Goal: Check status: Check status

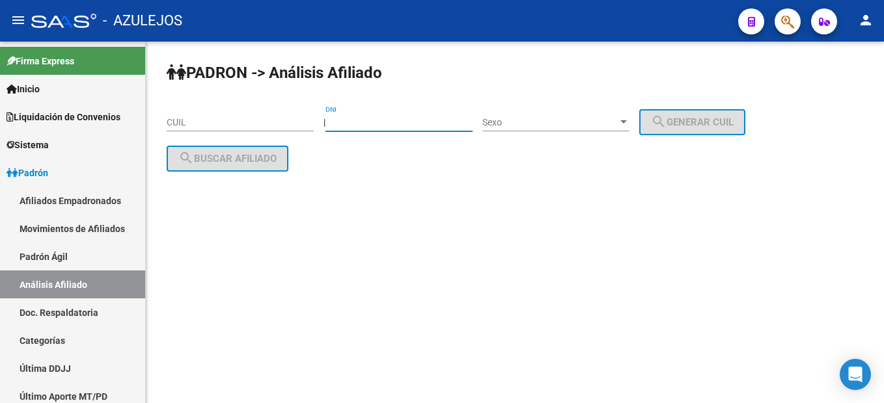
click at [403, 118] on input "DNI" at bounding box center [398, 122] width 147 height 11
paste input "30064911"
type input "30064911"
click at [605, 124] on span "Sexo" at bounding box center [549, 122] width 135 height 11
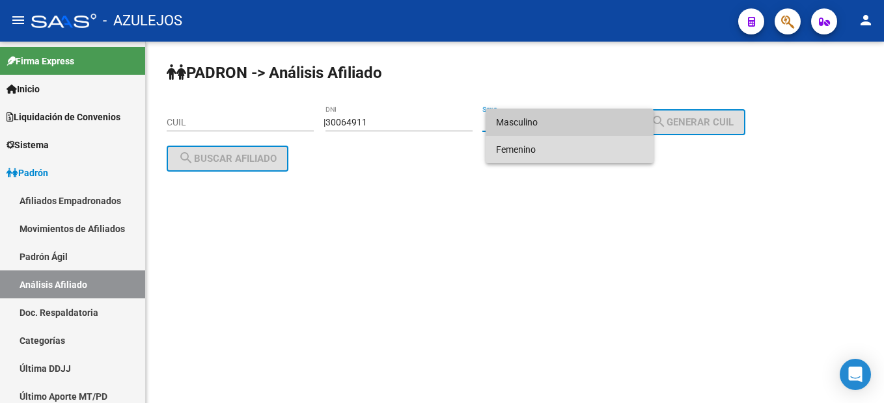
click at [563, 146] on span "Femenino" at bounding box center [569, 149] width 147 height 27
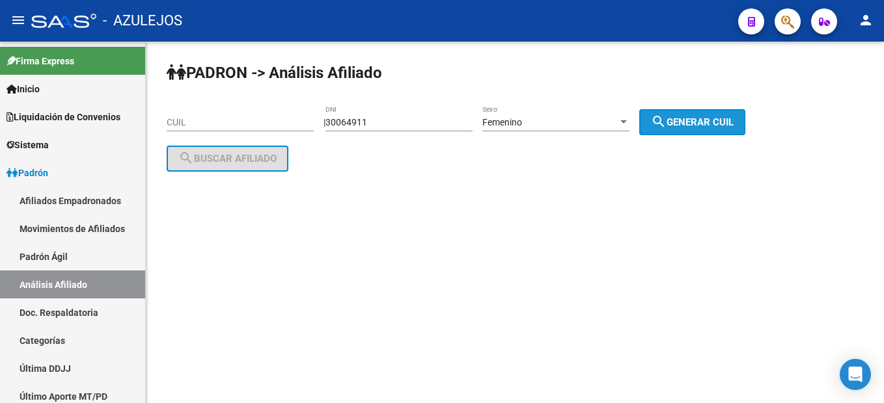
click at [666, 115] on mat-icon "search" at bounding box center [659, 122] width 16 height 16
type input "23-30064911-4"
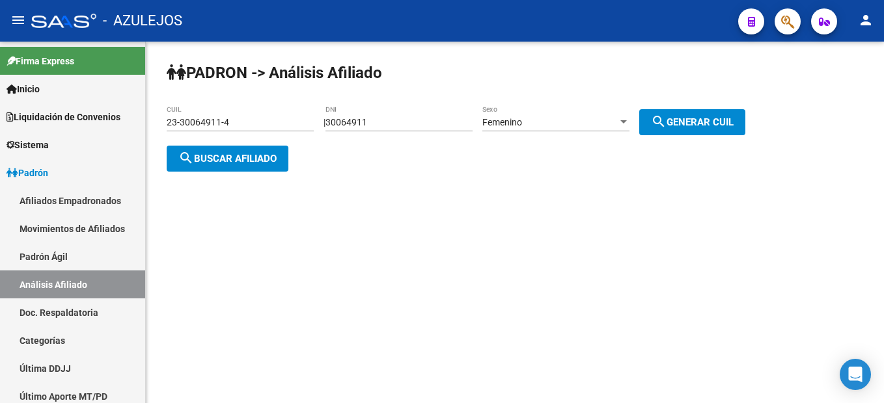
click at [258, 172] on div "PADRON -> Análisis Afiliado 23-30064911-4 CUIL | 30064911 DNI Femenino Sexo sea…" at bounding box center [515, 128] width 738 height 172
click at [244, 167] on button "search Buscar afiliado" at bounding box center [228, 159] width 122 height 26
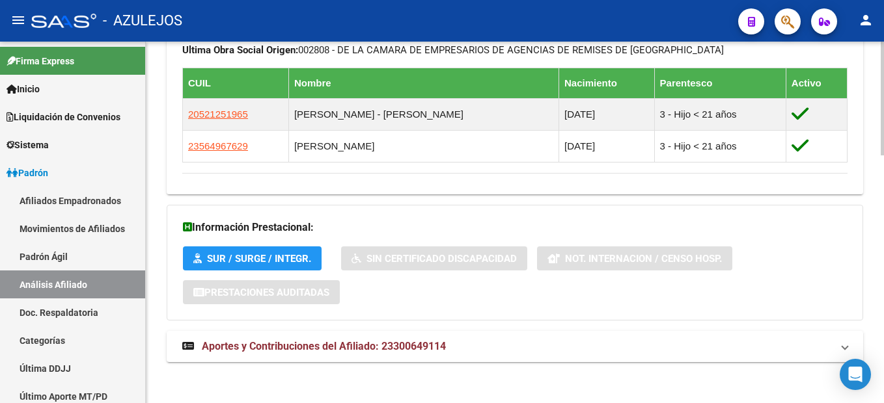
scroll to position [785, 0]
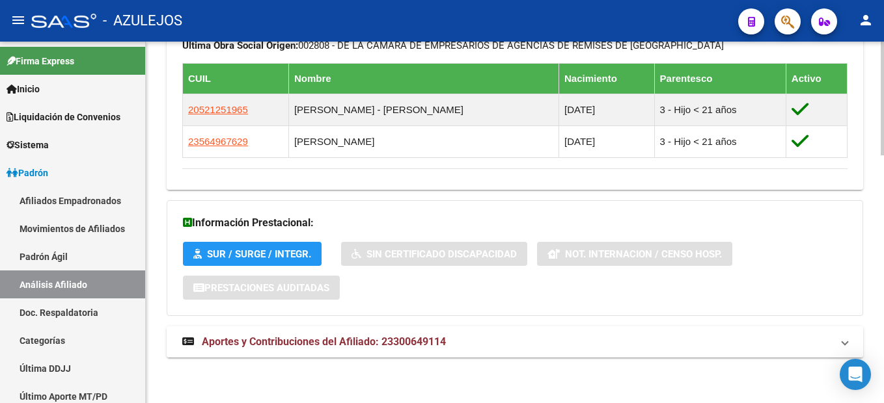
click at [333, 342] on span "Aportes y Contribuciones del Afiliado: 23300649114" at bounding box center [324, 342] width 244 height 12
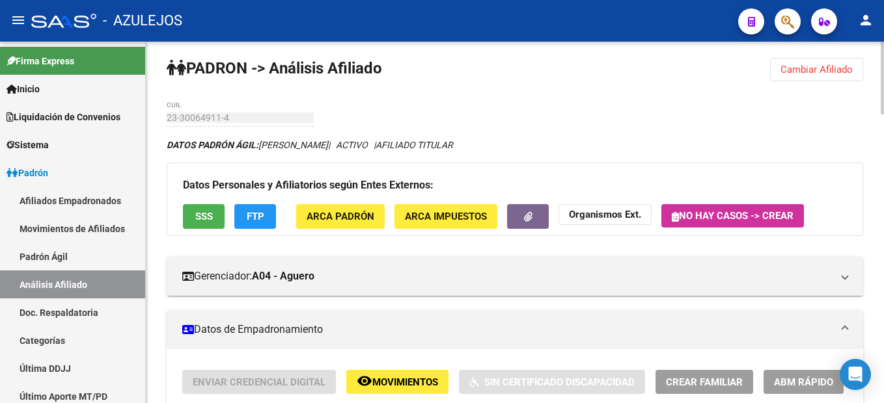
scroll to position [0, 0]
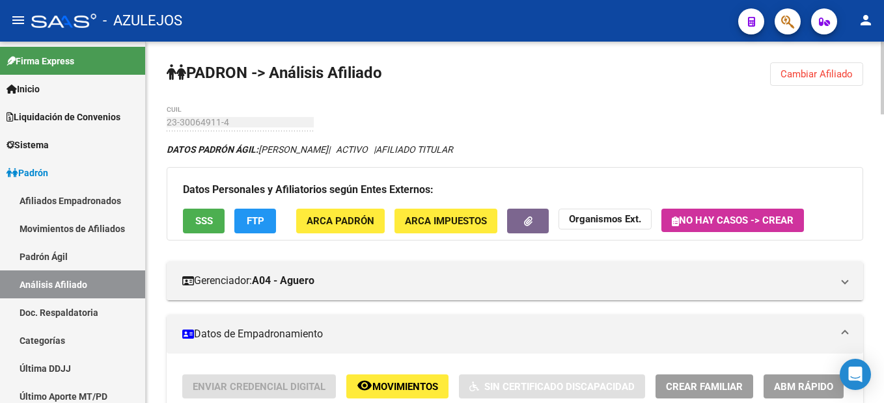
click at [810, 72] on span "Cambiar Afiliado" at bounding box center [816, 74] width 72 height 12
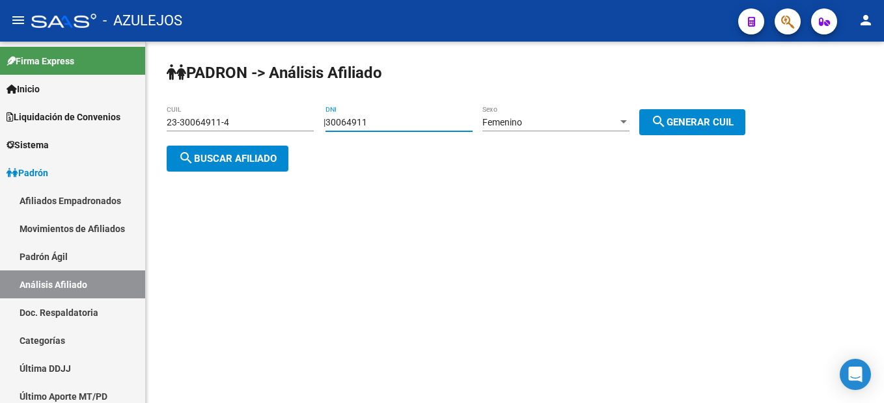
drag, startPoint x: 424, startPoint y: 122, endPoint x: 316, endPoint y: 129, distance: 107.6
click at [316, 129] on div "PADRON -> Análisis Afiliado 23-30064911-4 CUIL | 30064911 DNI Femenino Sexo sea…" at bounding box center [515, 128] width 738 height 172
paste input "31164055"
type input "31164055"
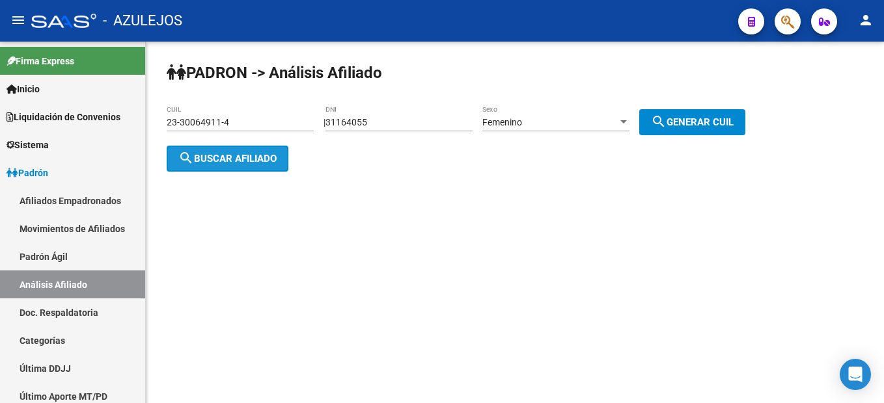
click at [205, 161] on span "search Buscar afiliado" at bounding box center [227, 159] width 98 height 12
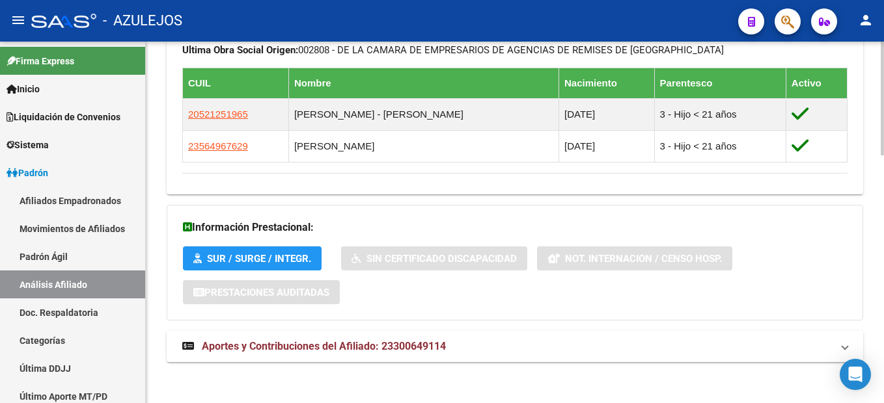
scroll to position [785, 0]
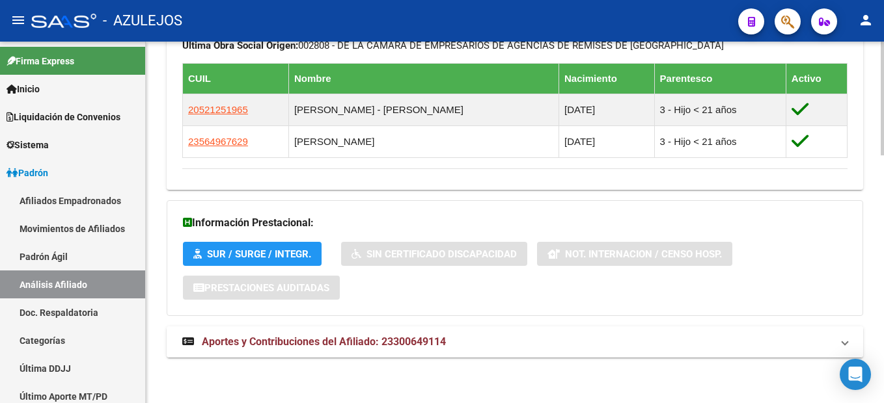
click at [341, 354] on mat-expansion-panel-header "Aportes y Contribuciones del Afiliado: 23300649114" at bounding box center [515, 342] width 696 height 31
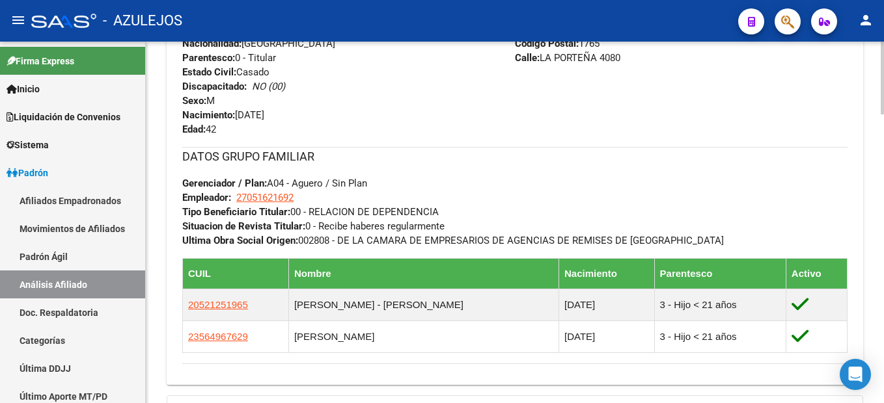
scroll to position [655, 0]
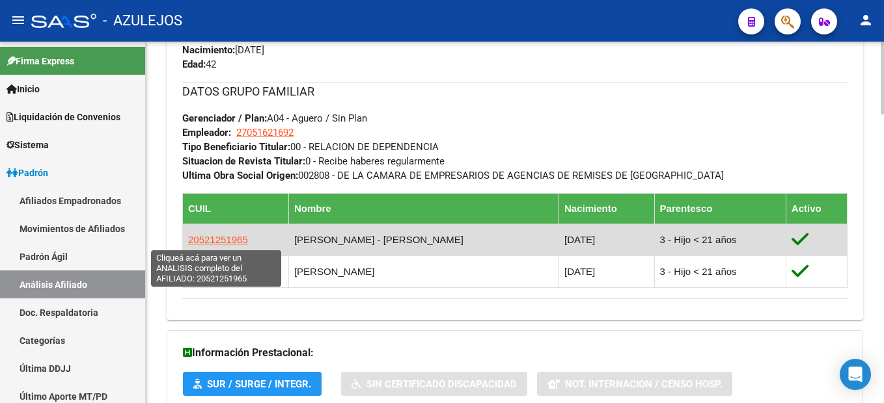
click at [231, 241] on span "20521251965" at bounding box center [218, 239] width 60 height 11
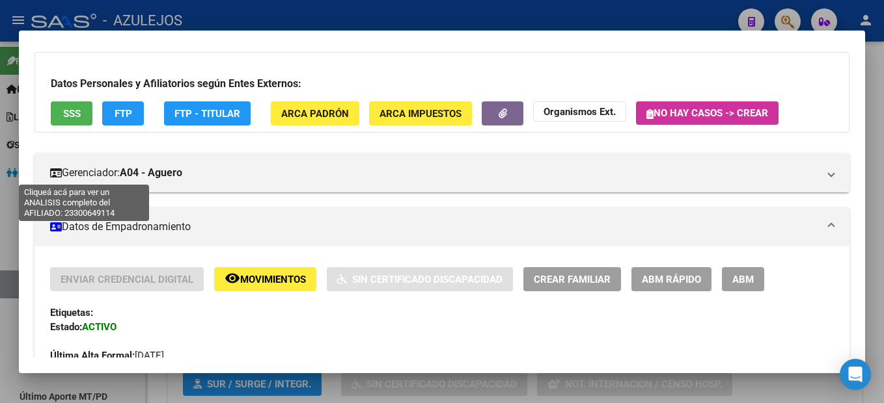
scroll to position [0, 0]
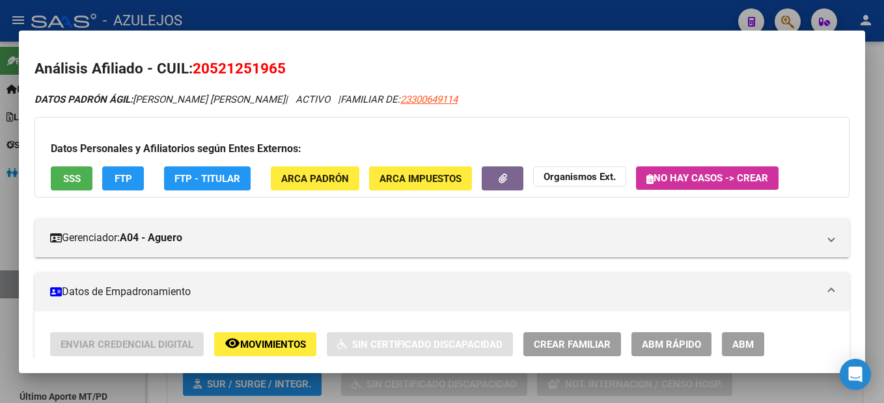
click at [618, 17] on div at bounding box center [442, 201] width 884 height 403
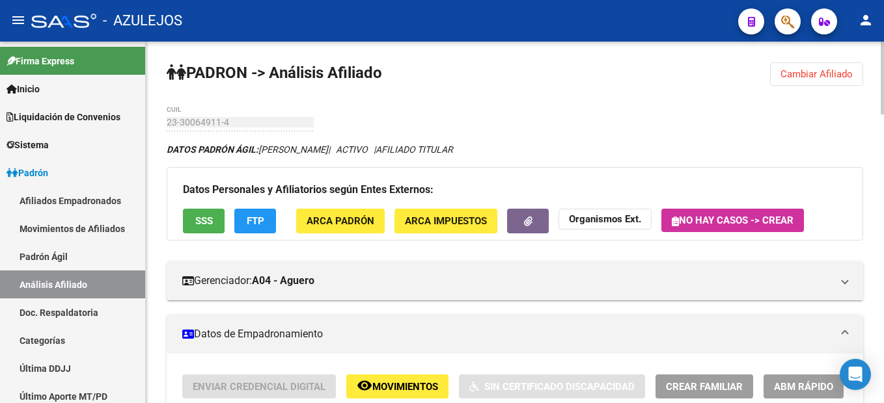
click at [808, 63] on button "Cambiar Afiliado" at bounding box center [816, 73] width 93 height 23
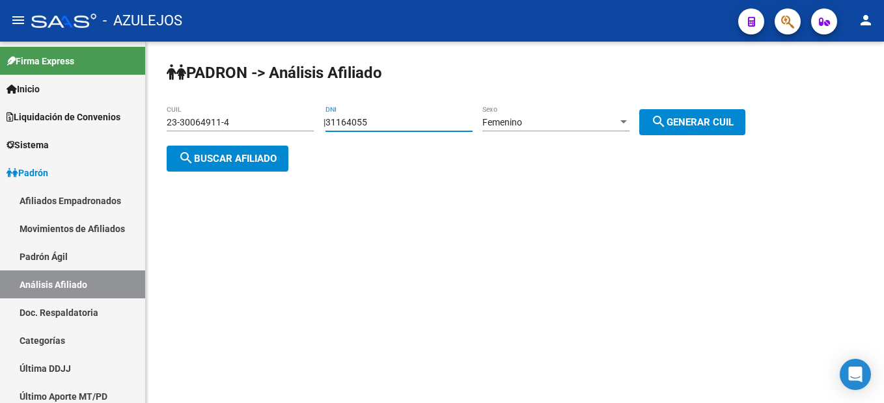
drag, startPoint x: 432, startPoint y: 121, endPoint x: 403, endPoint y: 123, distance: 28.7
click at [403, 123] on input "31164055" at bounding box center [398, 122] width 147 height 11
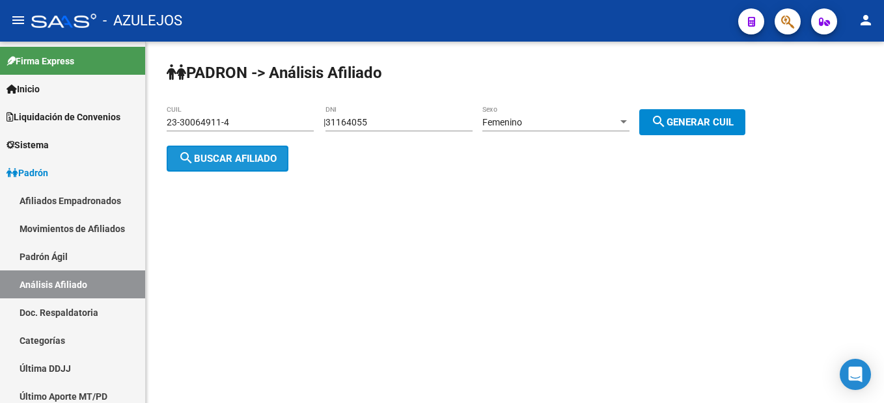
click at [229, 153] on span "search Buscar afiliado" at bounding box center [227, 159] width 98 height 12
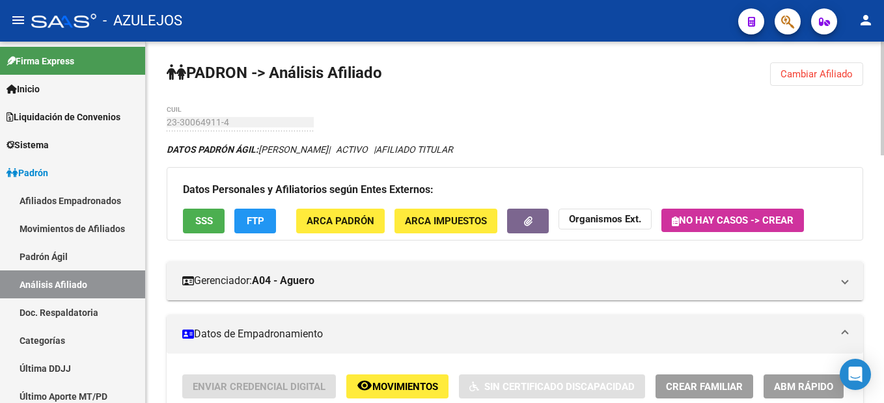
click at [805, 78] on span "Cambiar Afiliado" at bounding box center [816, 74] width 72 height 12
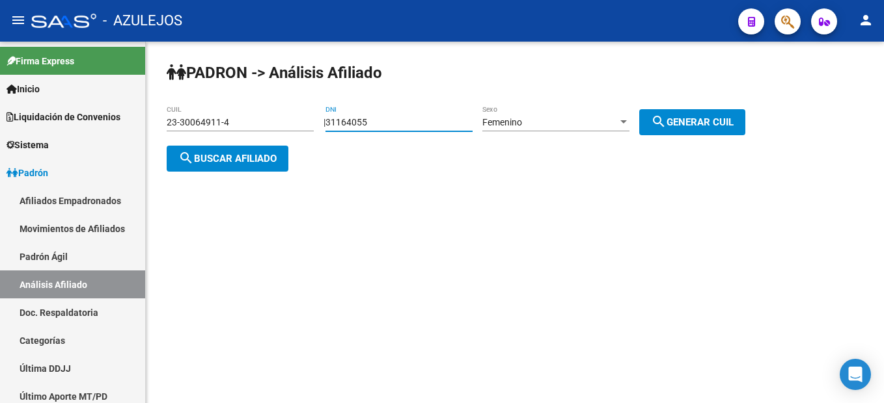
click at [423, 123] on input "31164055" at bounding box center [398, 122] width 147 height 11
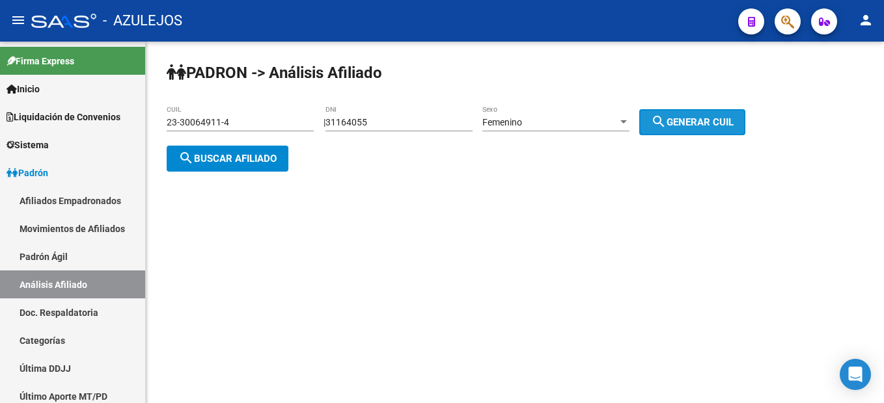
click at [666, 122] on mat-icon "search" at bounding box center [659, 122] width 16 height 16
type input "27-31164055-6"
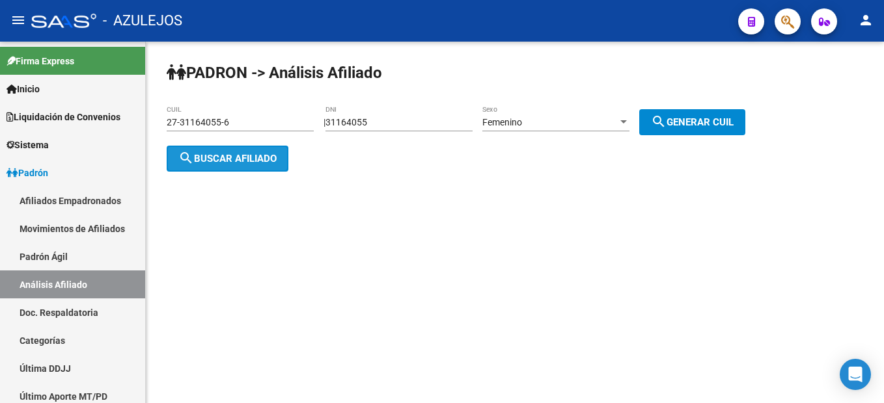
click at [209, 153] on span "search Buscar afiliado" at bounding box center [227, 159] width 98 height 12
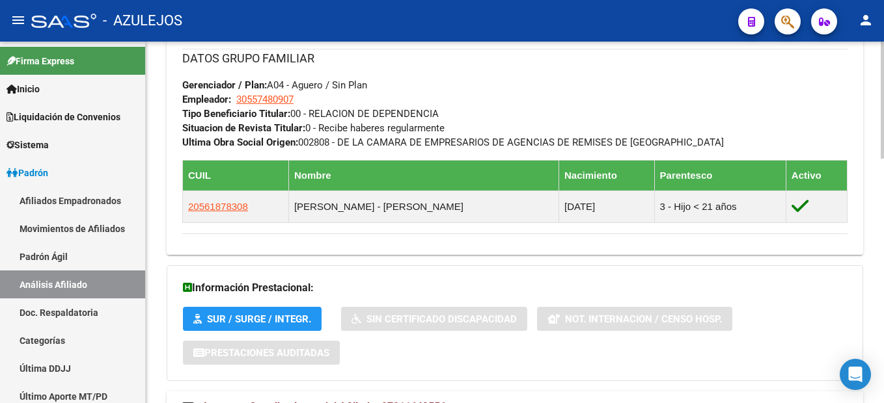
scroll to position [754, 0]
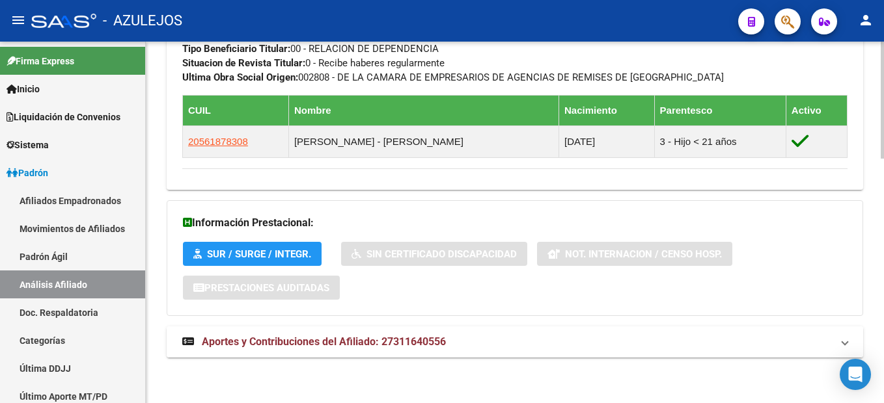
click at [253, 347] on span "Aportes y Contribuciones del Afiliado: 27311640556" at bounding box center [324, 342] width 244 height 12
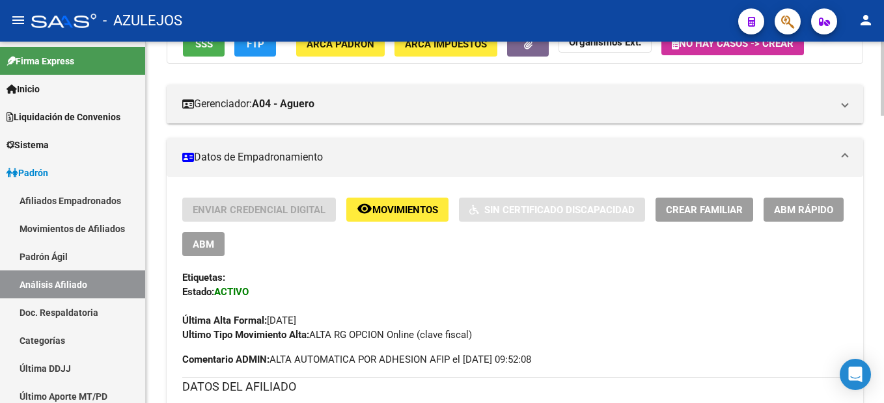
scroll to position [0, 0]
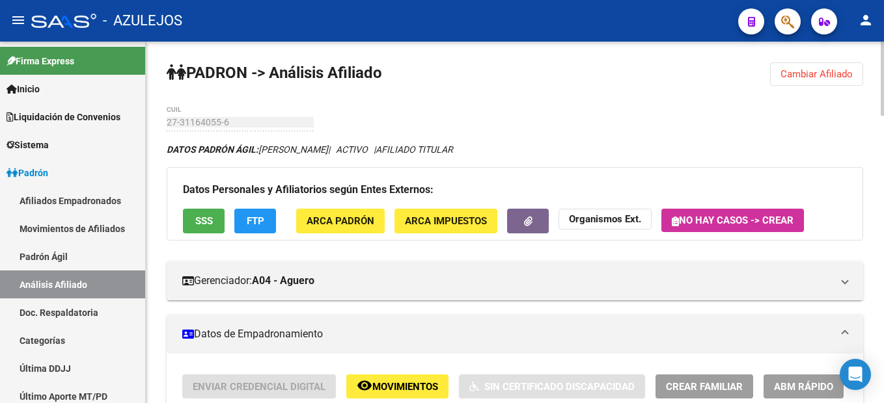
click at [196, 221] on span "SSS" at bounding box center [204, 222] width 18 height 12
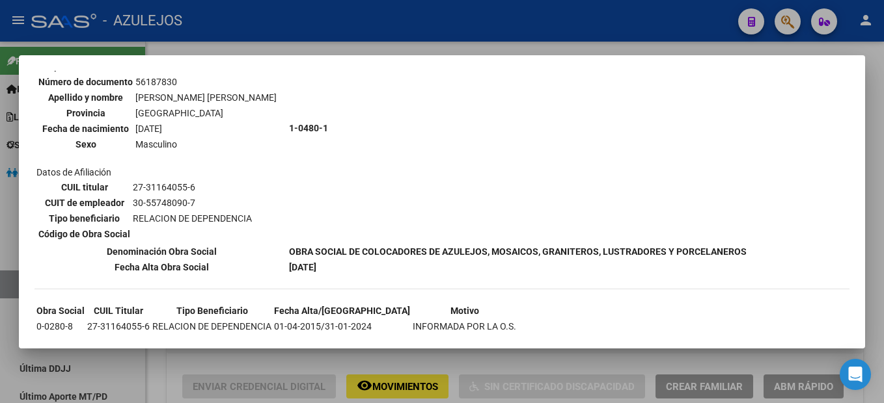
scroll to position [565, 0]
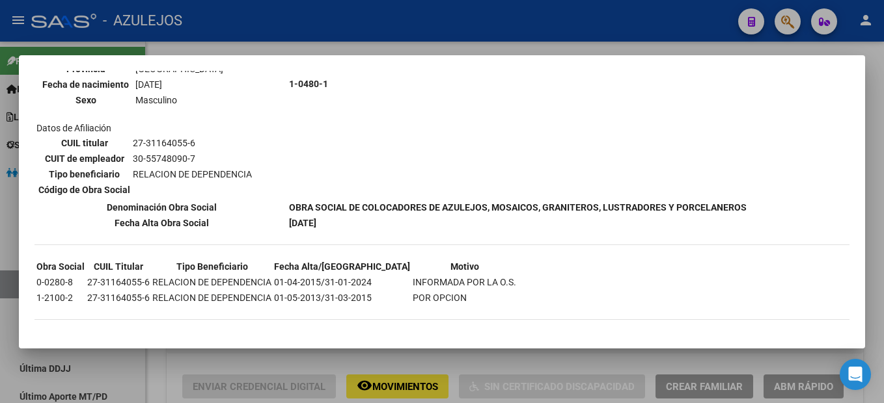
click at [288, 39] on div at bounding box center [442, 201] width 884 height 403
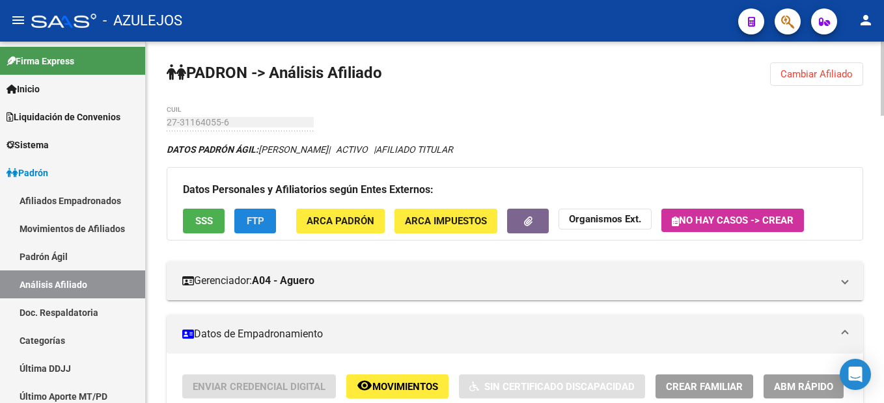
click at [260, 225] on span "FTP" at bounding box center [256, 222] width 18 height 12
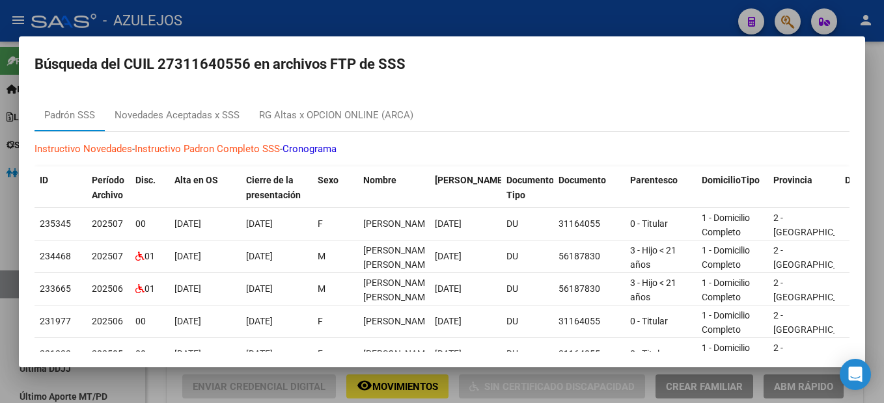
click at [639, 23] on div at bounding box center [442, 201] width 884 height 403
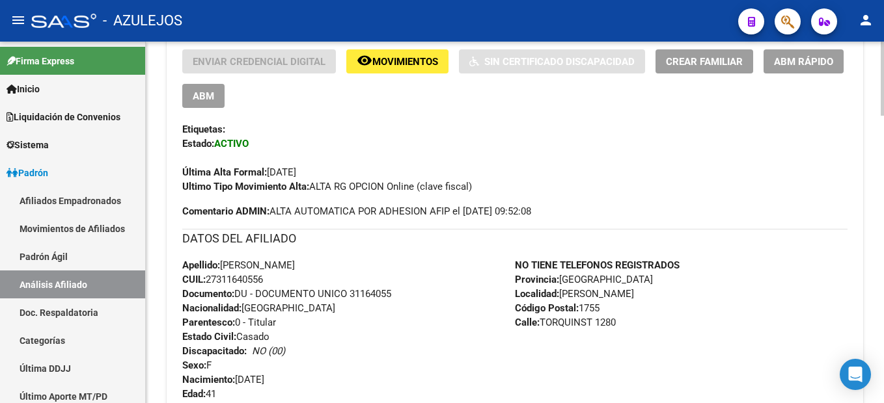
scroll to position [0, 0]
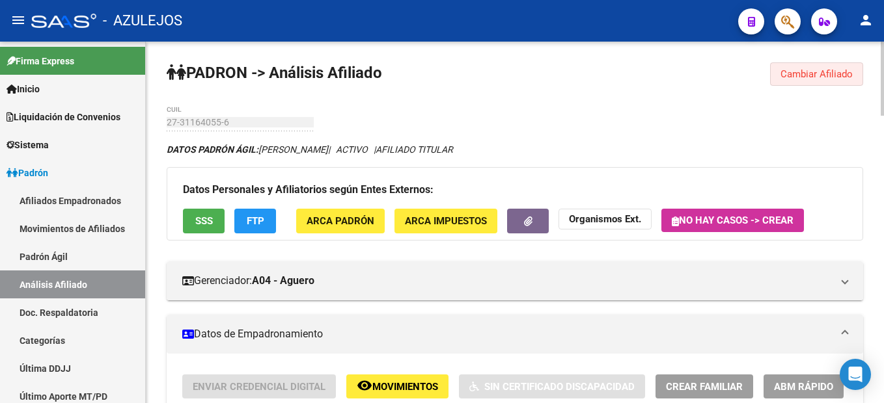
click at [835, 75] on span "Cambiar Afiliado" at bounding box center [816, 74] width 72 height 12
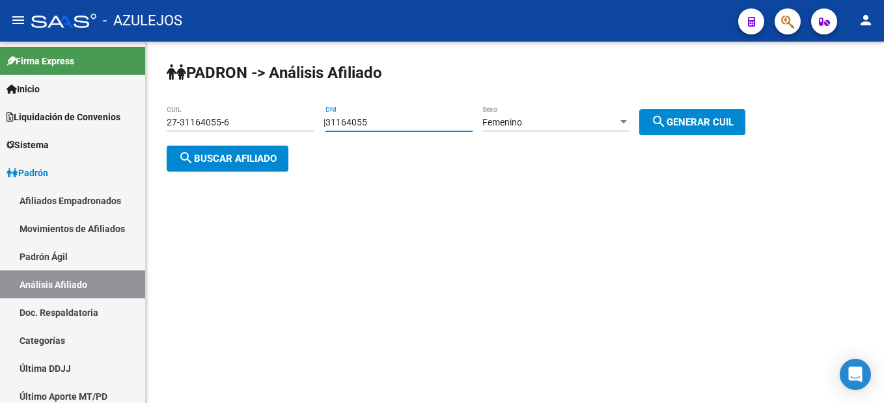
drag, startPoint x: 432, startPoint y: 126, endPoint x: 316, endPoint y: 127, distance: 116.5
click at [316, 127] on app-analisis-afiliado "PADRON -> Análisis Afiliado 27-31164055-6 CUIL | 31164055 DNI Femenino Sexo sea…" at bounding box center [461, 140] width 588 height 47
type input "29390150"
click at [522, 126] on span "Femenino" at bounding box center [502, 122] width 40 height 10
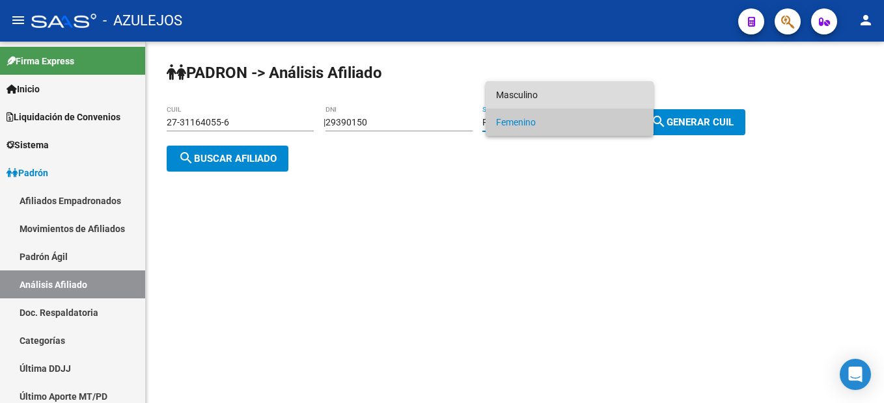
click at [524, 97] on span "Masculino" at bounding box center [569, 94] width 147 height 27
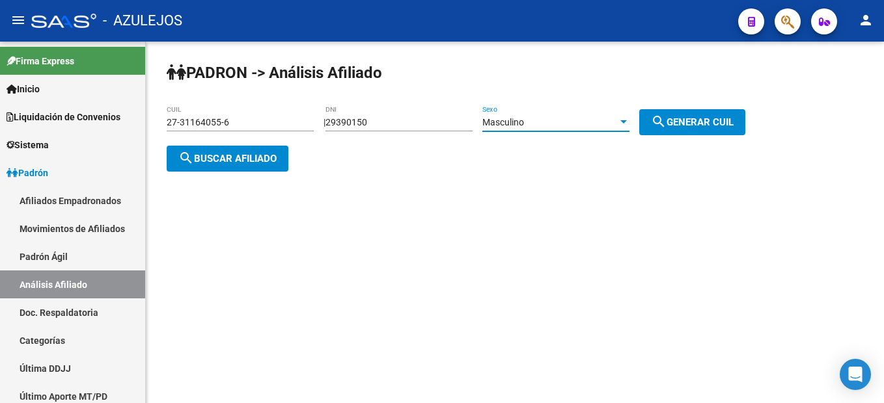
click at [681, 120] on span "search Generar CUIL" at bounding box center [692, 122] width 83 height 12
type input "20-29390150-4"
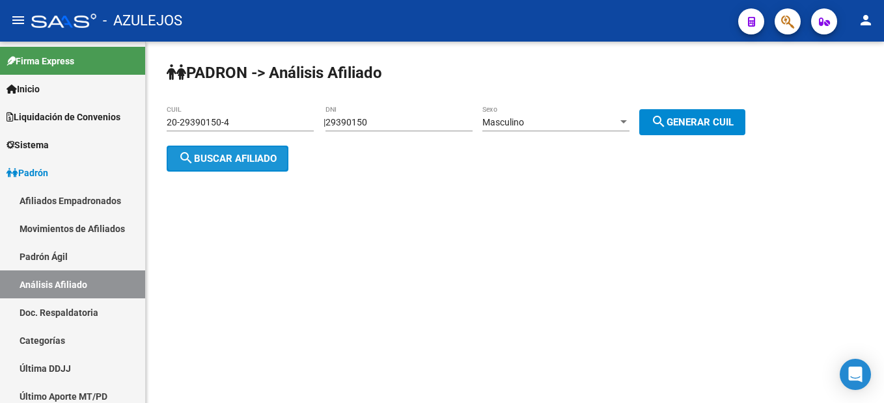
click at [273, 156] on span "search Buscar afiliado" at bounding box center [227, 159] width 98 height 12
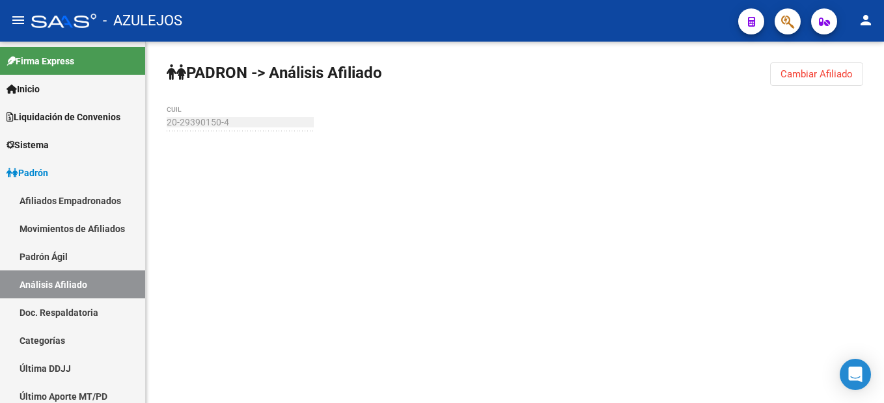
click at [800, 72] on span "Cambiar Afiliado" at bounding box center [816, 74] width 72 height 12
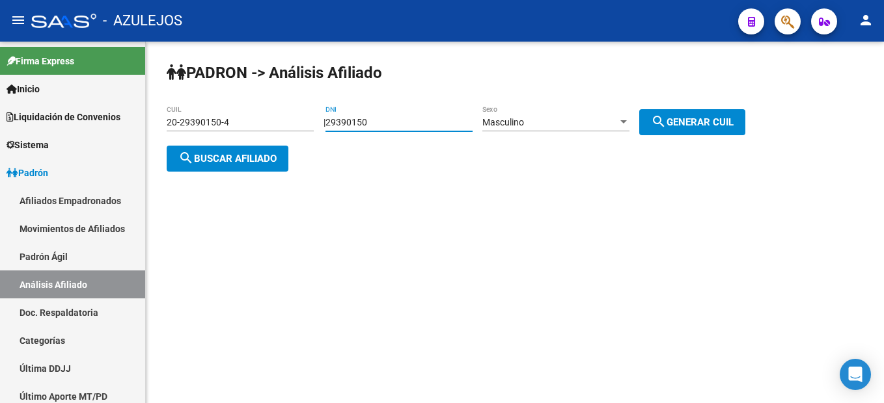
drag, startPoint x: 466, startPoint y: 122, endPoint x: 336, endPoint y: 117, distance: 129.6
click at [336, 117] on div "| 29390150 DNI Masculino Sexo search Generar CUIL" at bounding box center [538, 122] width 431 height 10
type input "31164055"
click at [565, 116] on div "Masculino Sexo" at bounding box center [555, 118] width 147 height 26
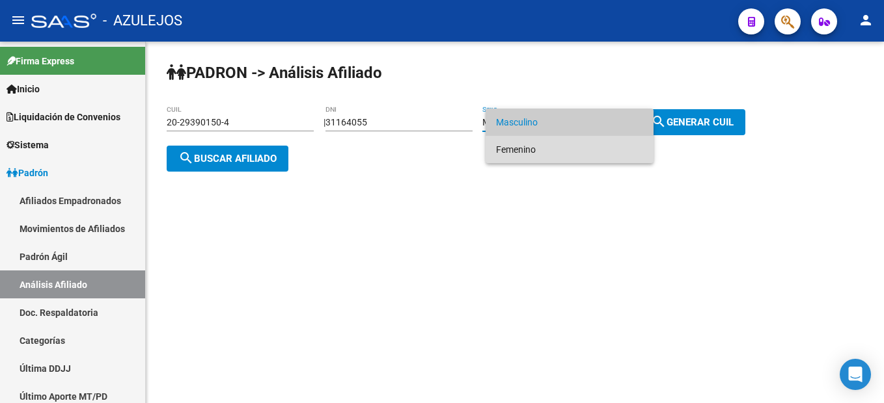
click at [514, 143] on span "Femenino" at bounding box center [569, 149] width 147 height 27
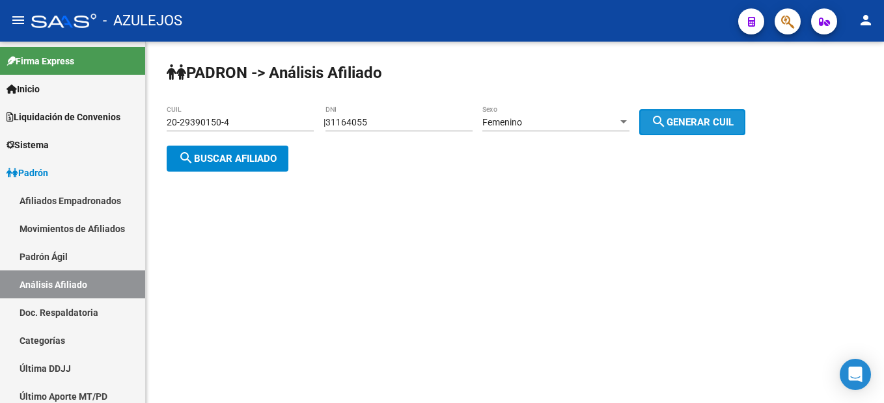
click at [681, 133] on button "search Generar CUIL" at bounding box center [692, 122] width 106 height 26
type input "27-31164055-6"
click at [288, 151] on button "search Buscar afiliado" at bounding box center [228, 159] width 122 height 26
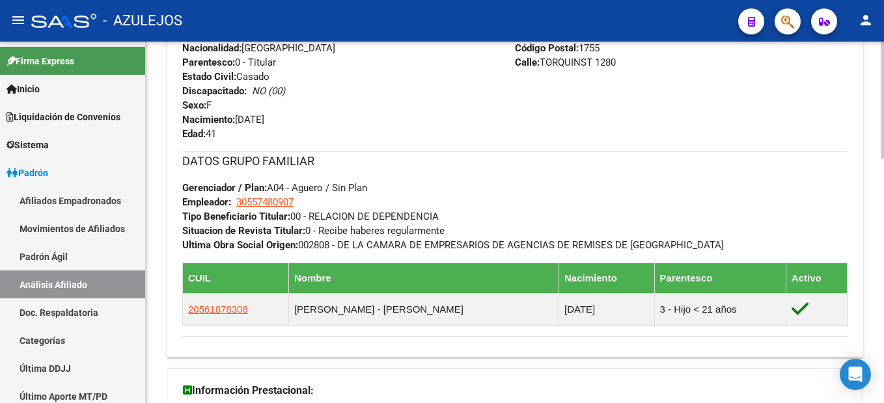
scroll to position [754, 0]
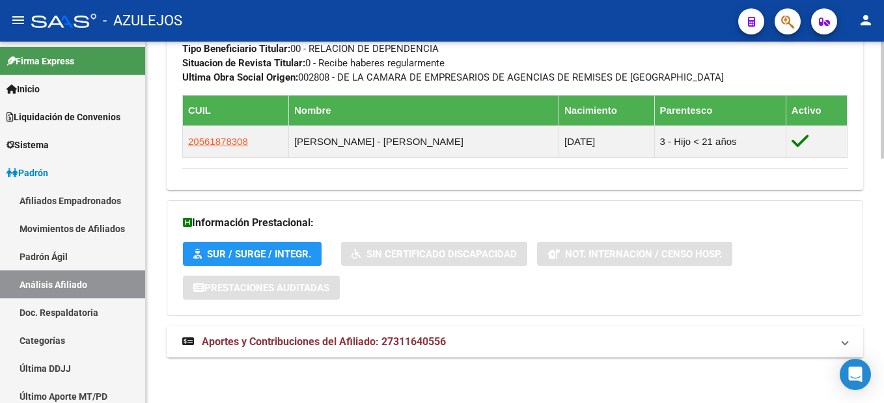
click at [286, 342] on span "Aportes y Contribuciones del Afiliado: 27311640556" at bounding box center [324, 342] width 244 height 12
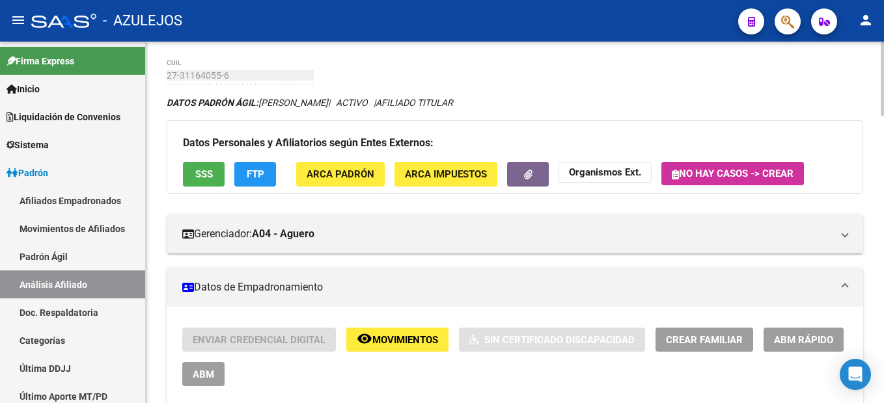
scroll to position [0, 0]
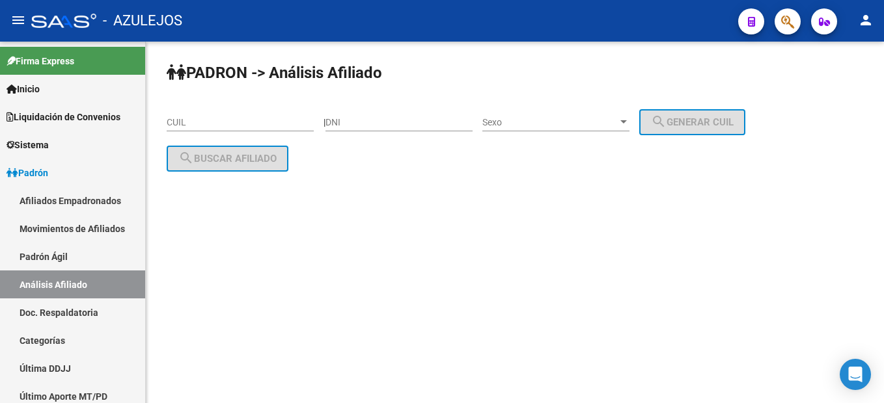
click at [438, 117] on input "DNI" at bounding box center [398, 122] width 147 height 11
type input "13859600"
click at [582, 113] on div "Sexo Sexo" at bounding box center [555, 118] width 147 height 26
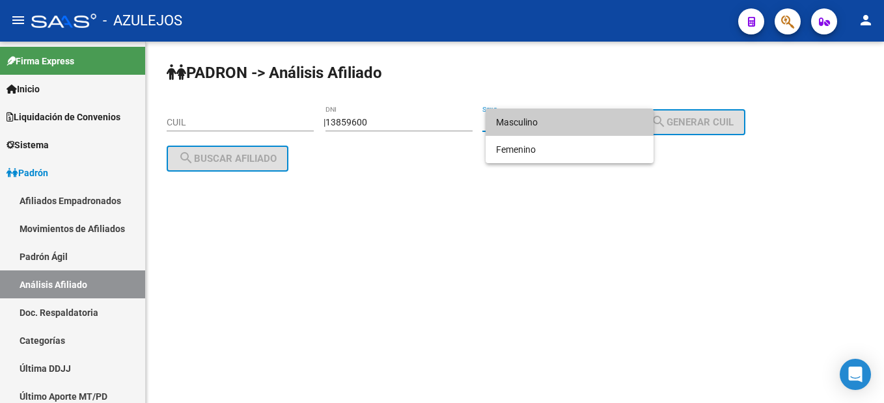
click at [552, 131] on span "Masculino" at bounding box center [569, 122] width 147 height 27
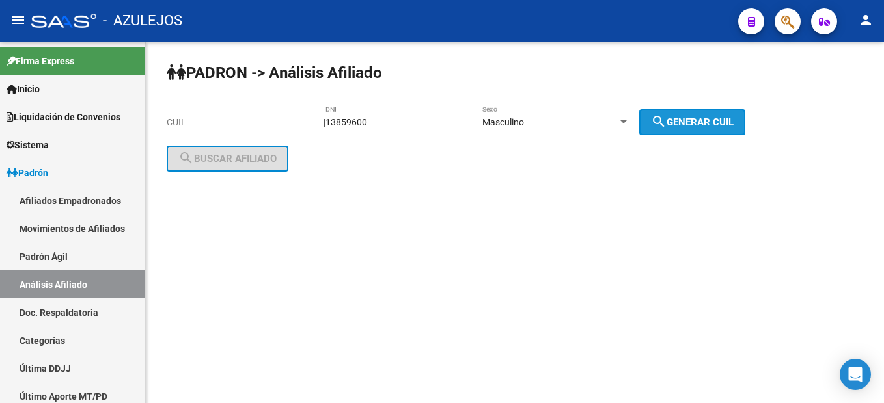
click at [691, 118] on span "search Generar CUIL" at bounding box center [692, 122] width 83 height 12
type input "20-13859600-2"
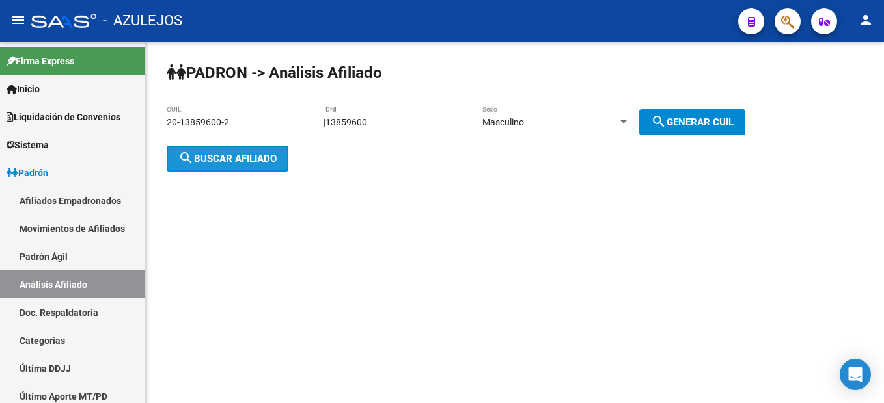
click at [247, 162] on span "search Buscar afiliado" at bounding box center [227, 159] width 98 height 12
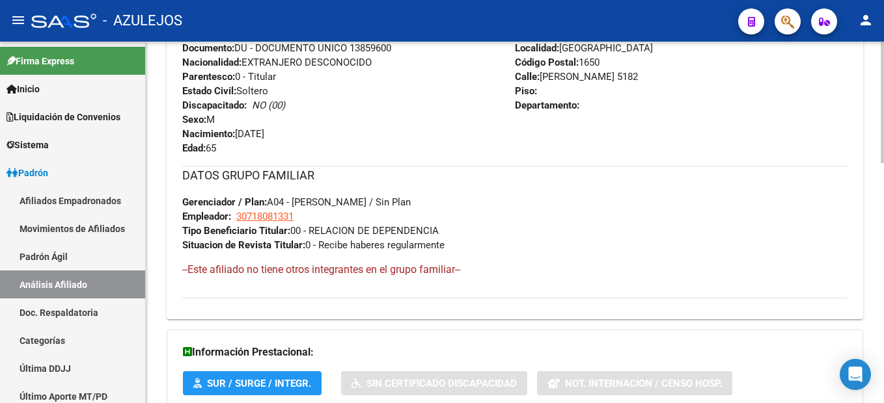
scroll to position [715, 0]
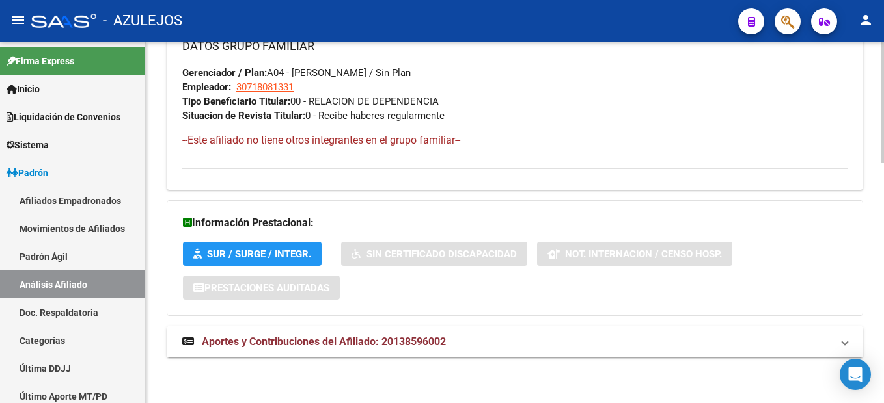
click at [317, 343] on span "Aportes y Contribuciones del Afiliado: 20138596002" at bounding box center [324, 342] width 244 height 12
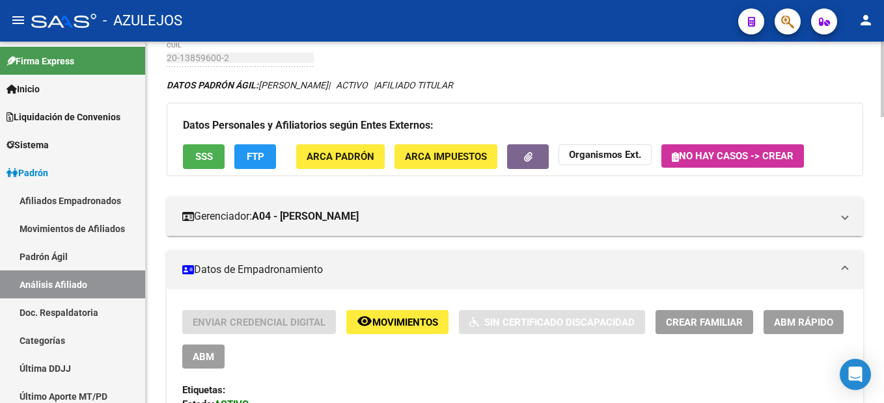
scroll to position [0, 0]
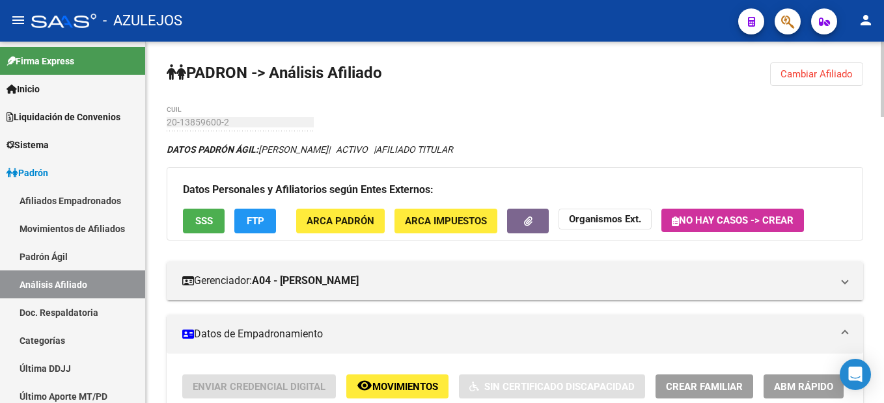
click at [206, 228] on button "SSS" at bounding box center [204, 221] width 42 height 24
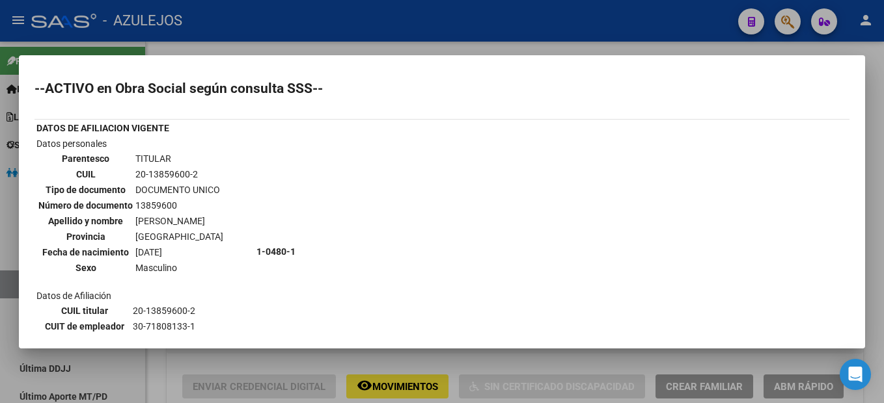
click at [282, 42] on div at bounding box center [442, 201] width 884 height 403
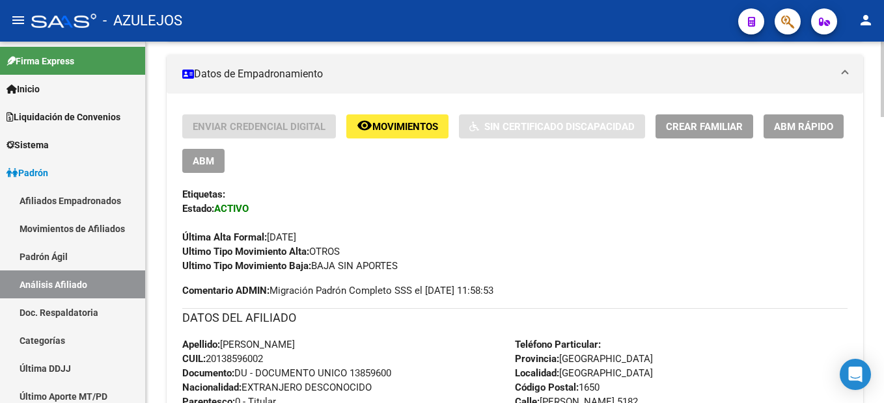
scroll to position [325, 0]
